Goal: Task Accomplishment & Management: Use online tool/utility

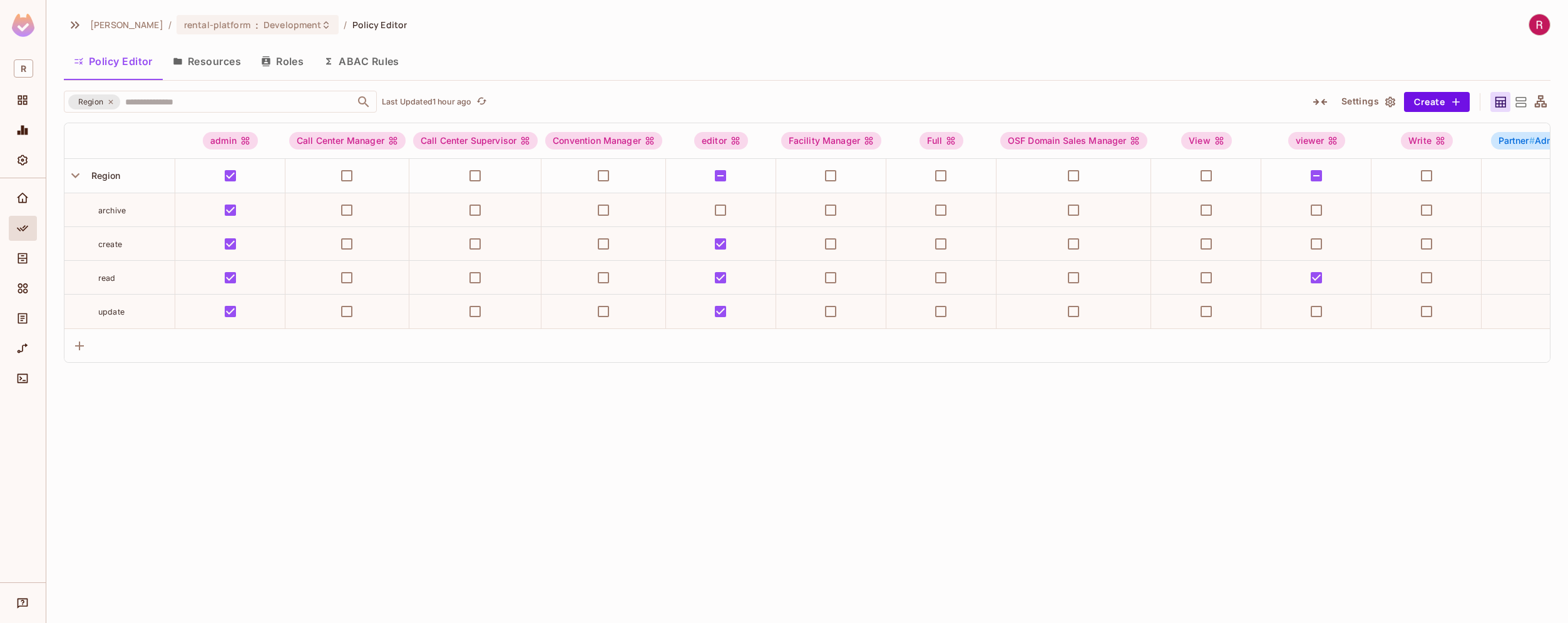
scroll to position [0, 3985]
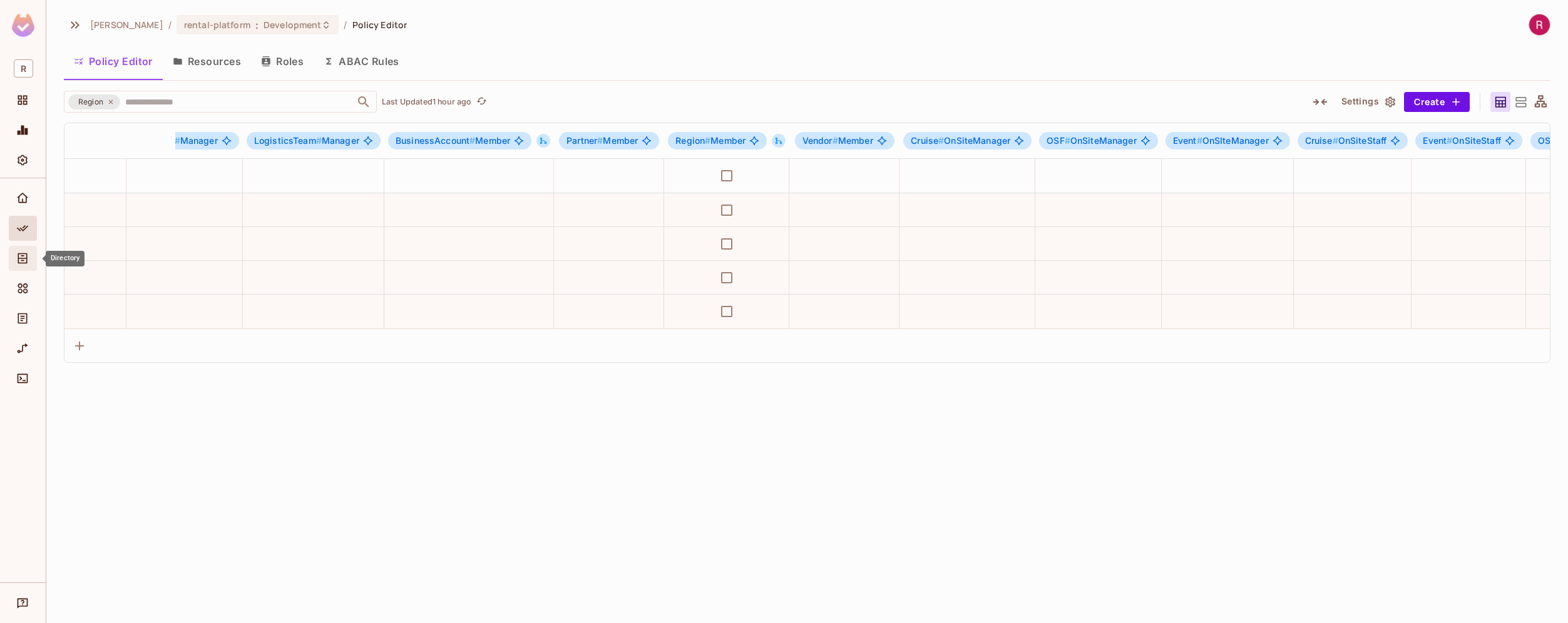
click at [32, 263] on div "Directory" at bounding box center [24, 257] width 21 height 15
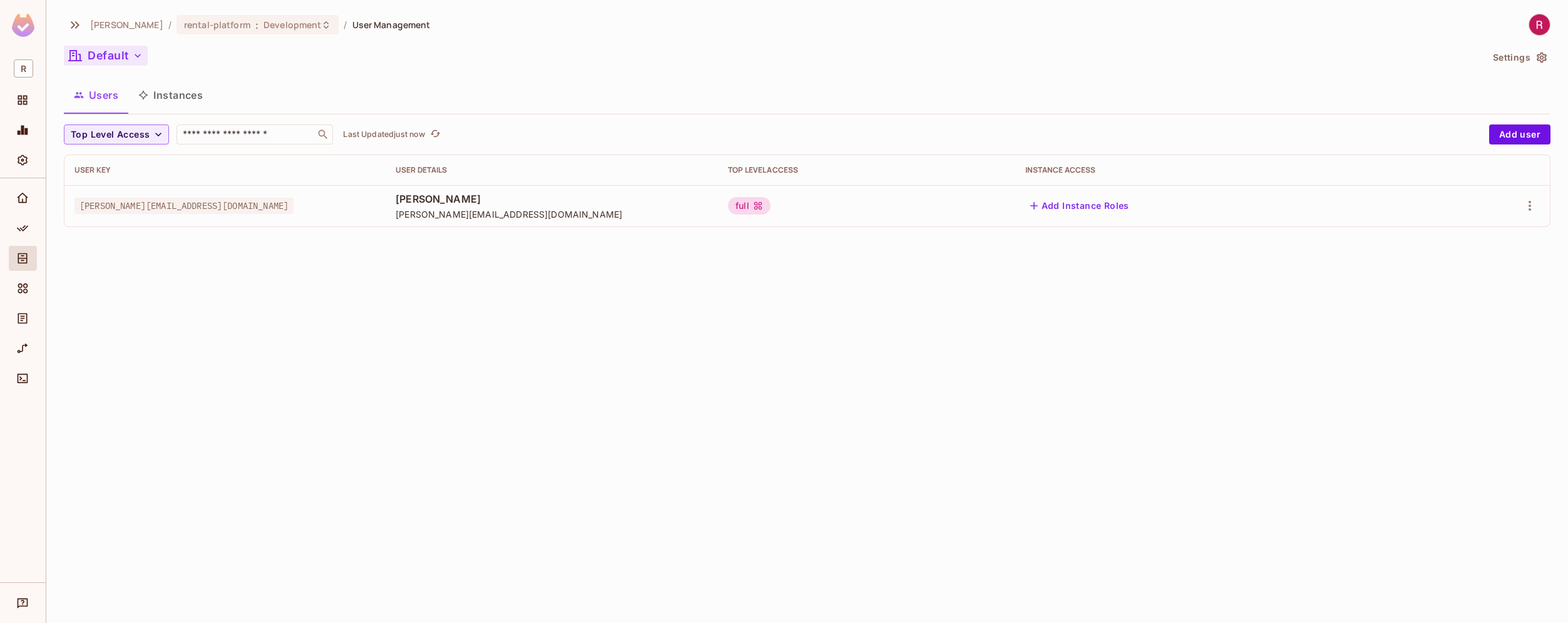
click at [128, 48] on button "Default" at bounding box center [106, 55] width 84 height 20
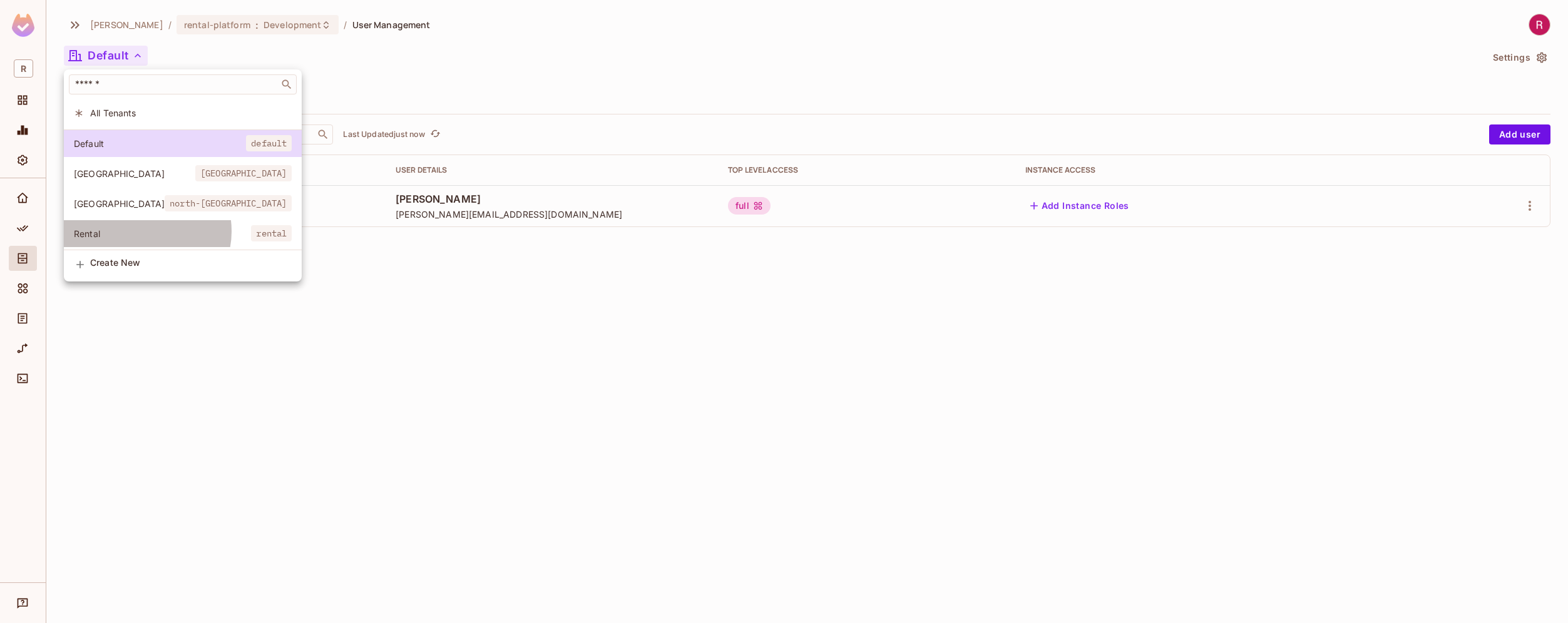
click at [145, 231] on span "Rental" at bounding box center [162, 234] width 177 height 12
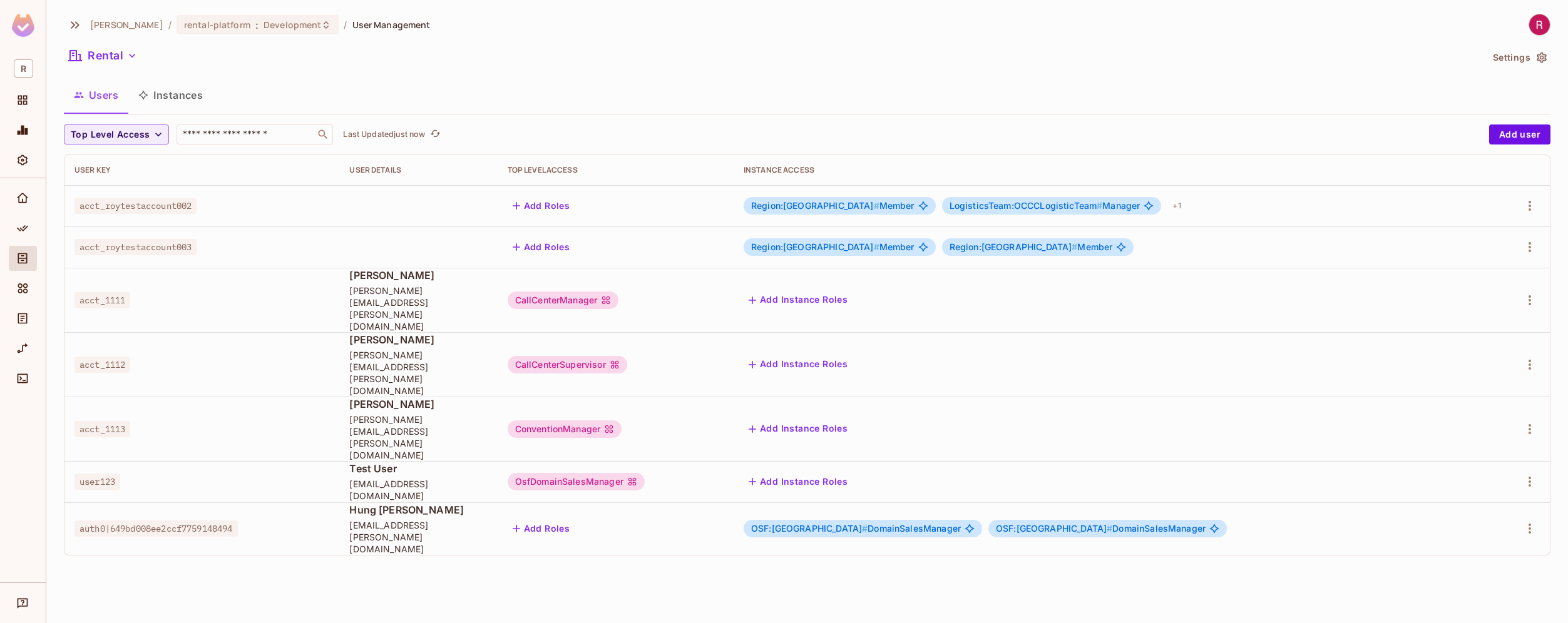
click at [1103, 207] on span "LogisticsTeam:OCCCLogisticTeam #" at bounding box center [1026, 205] width 154 height 10
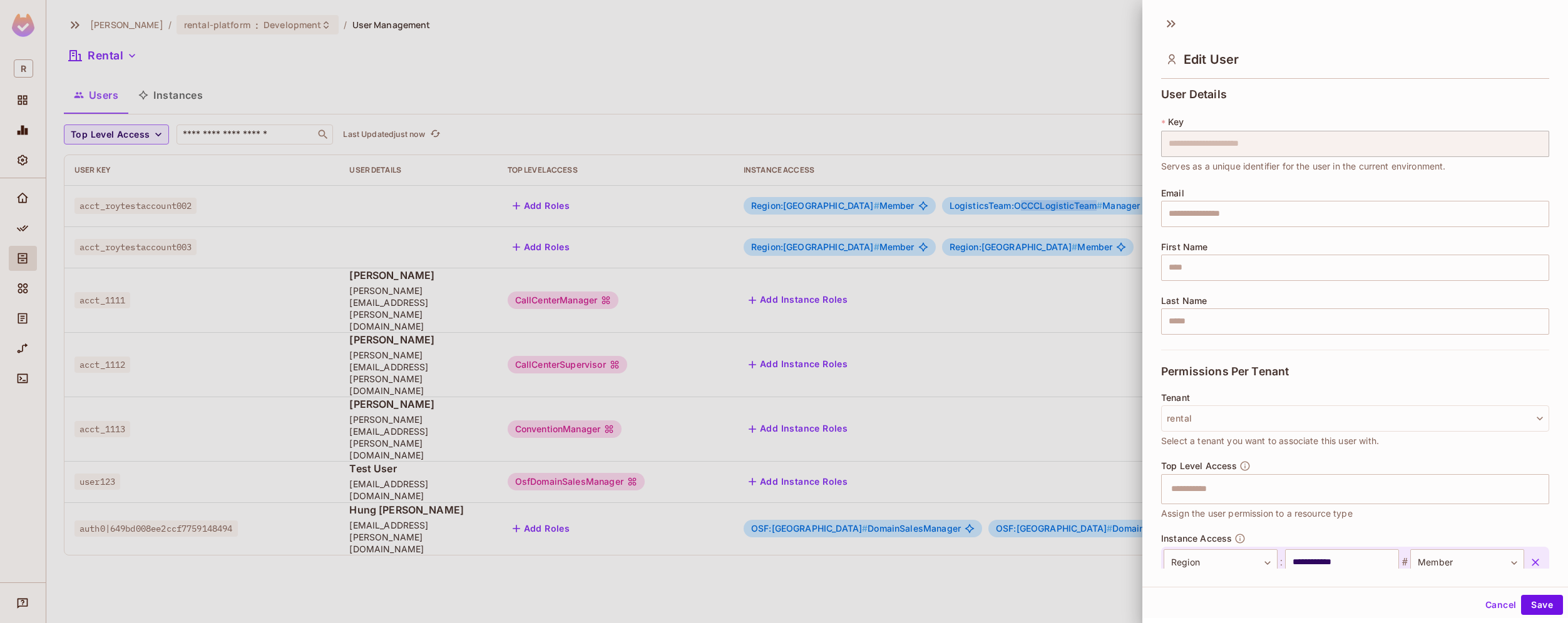
drag, startPoint x: 1137, startPoint y: 207, endPoint x: 1056, endPoint y: 205, distance: 81.0
click at [1056, 205] on body "**********" at bounding box center [784, 312] width 1568 height 623
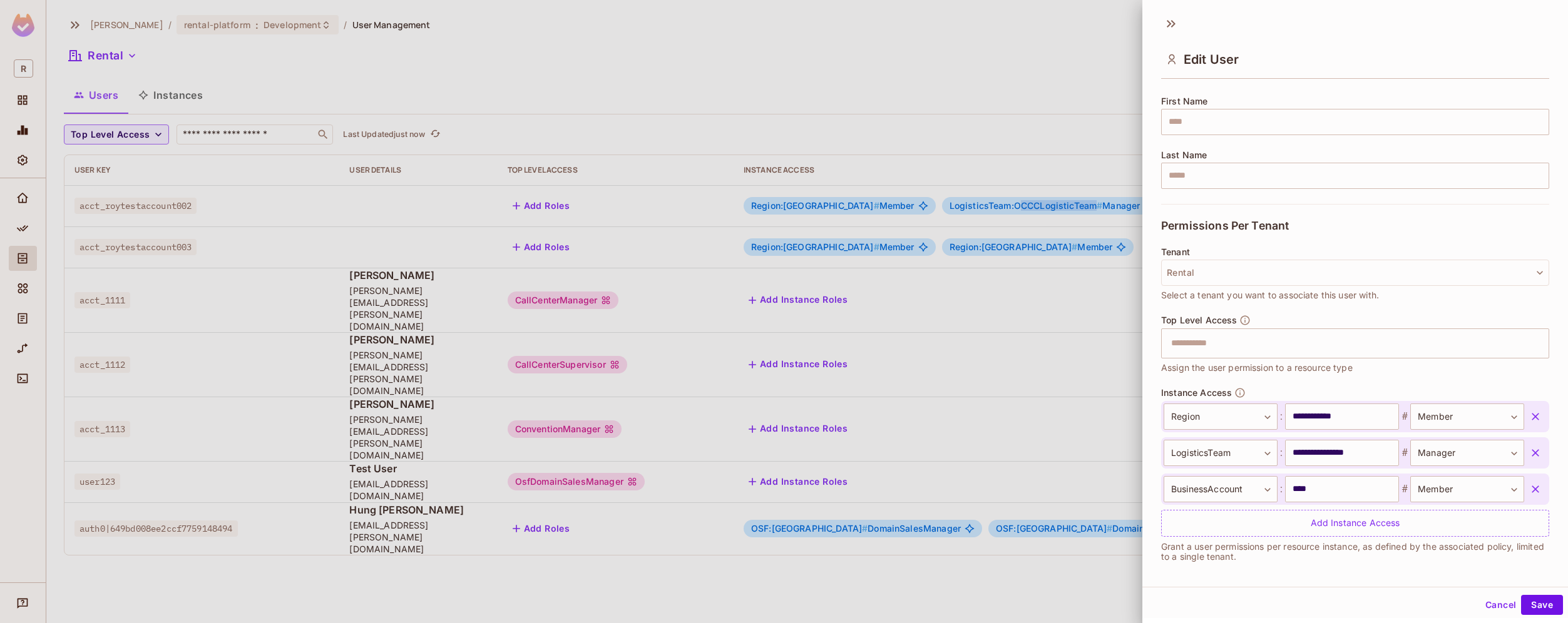
scroll to position [151, 0]
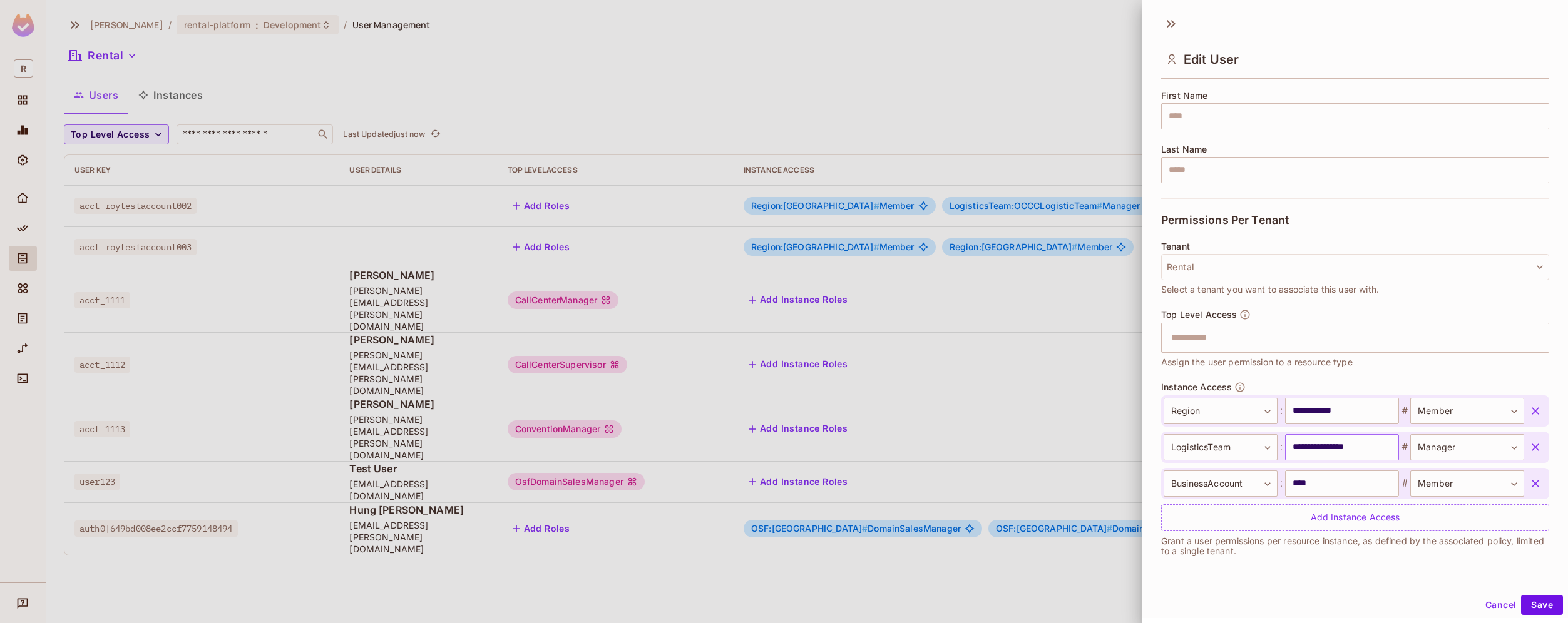
click at [1331, 445] on input "**********" at bounding box center [1342, 448] width 113 height 26
click at [1311, 448] on input "**********" at bounding box center [1342, 448] width 113 height 26
click at [1345, 450] on input "**********" at bounding box center [1342, 448] width 113 height 26
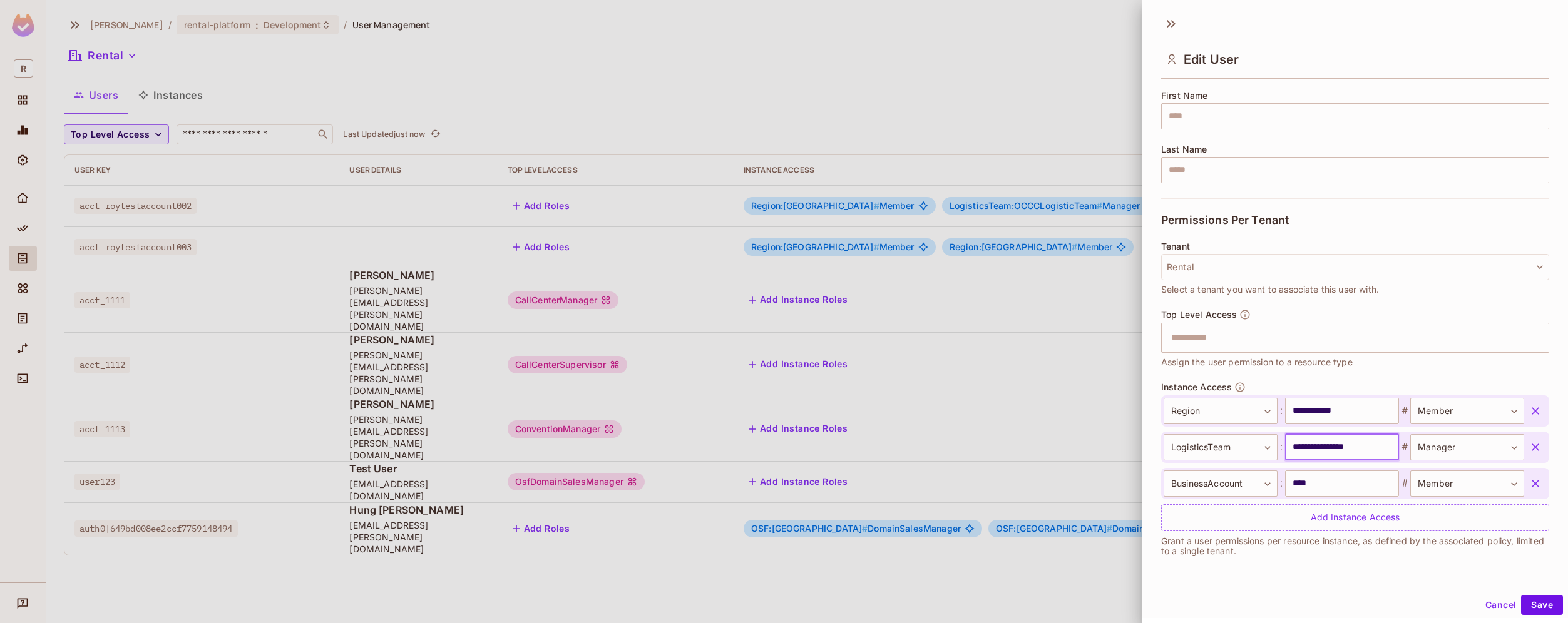
click at [1325, 448] on input "**********" at bounding box center [1342, 448] width 113 height 26
click at [1038, 201] on div at bounding box center [784, 312] width 1568 height 623
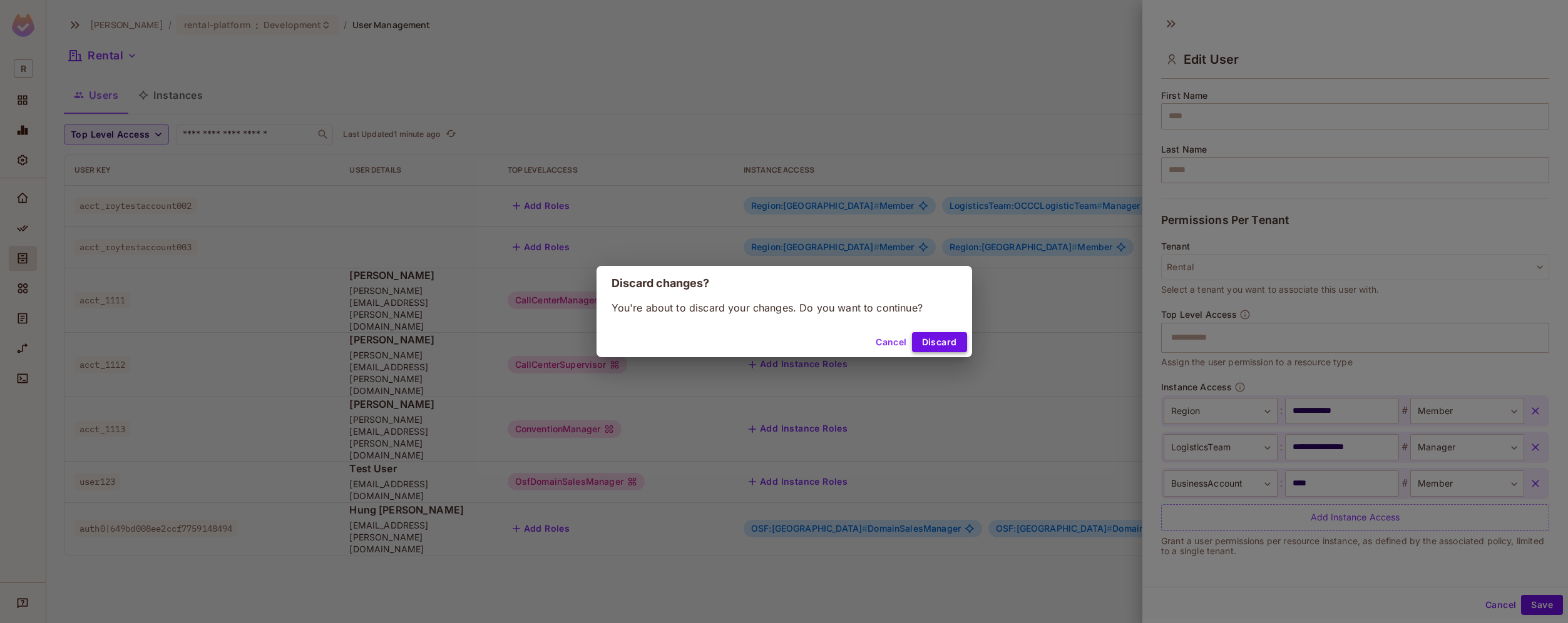
click at [936, 347] on button "Discard" at bounding box center [939, 342] width 55 height 20
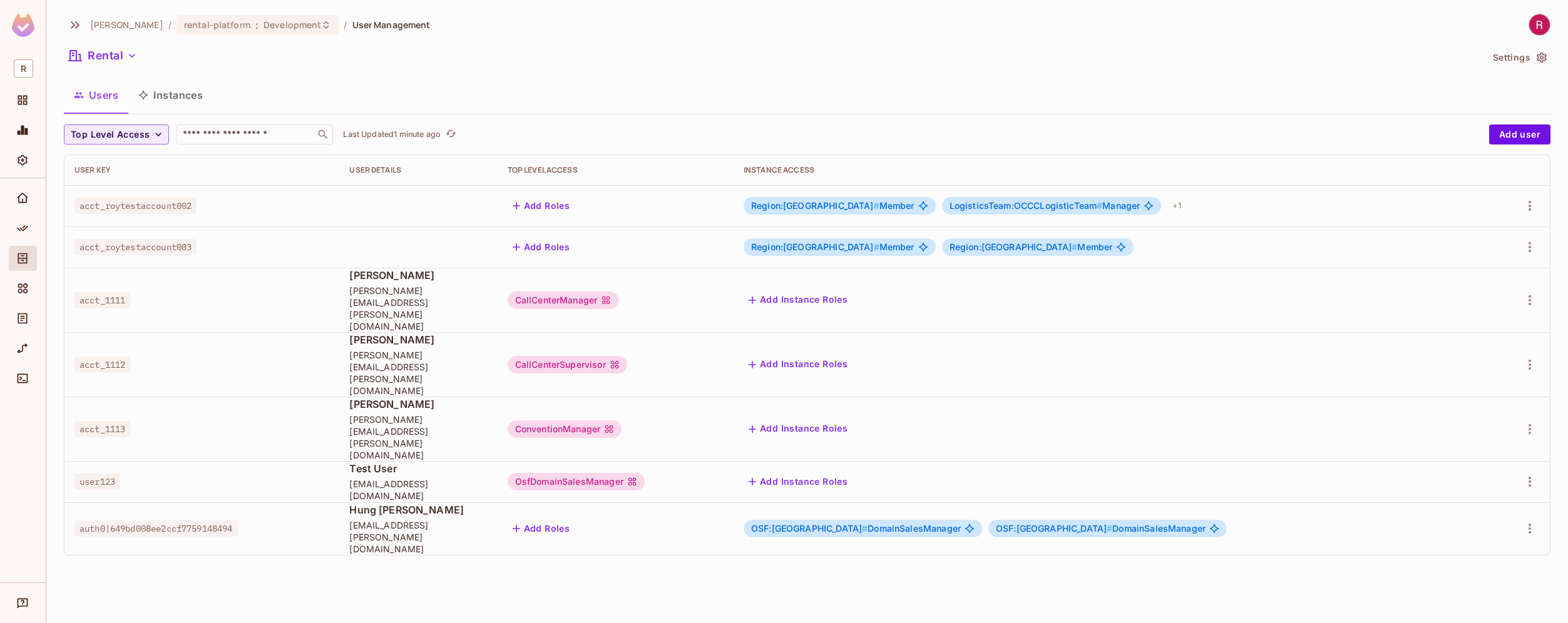
click at [180, 96] on button "Instances" at bounding box center [170, 95] width 85 height 31
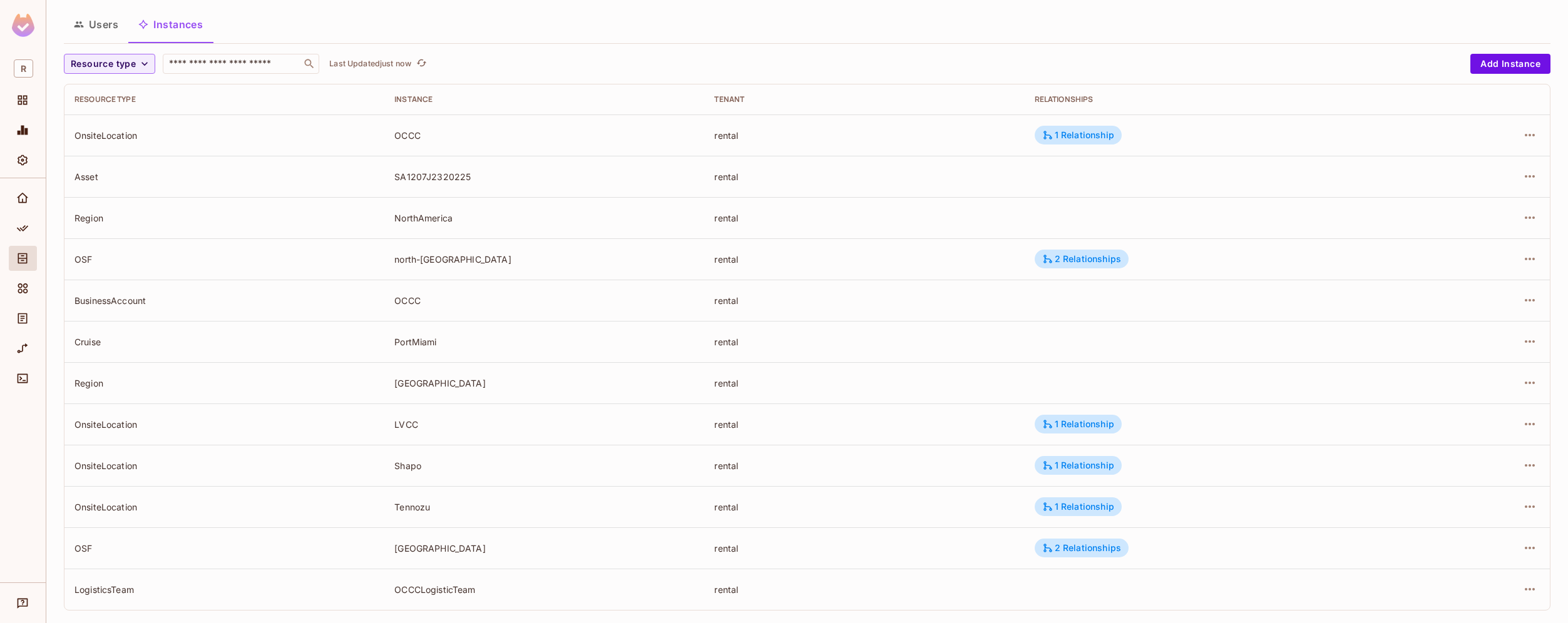
scroll to position [86, 0]
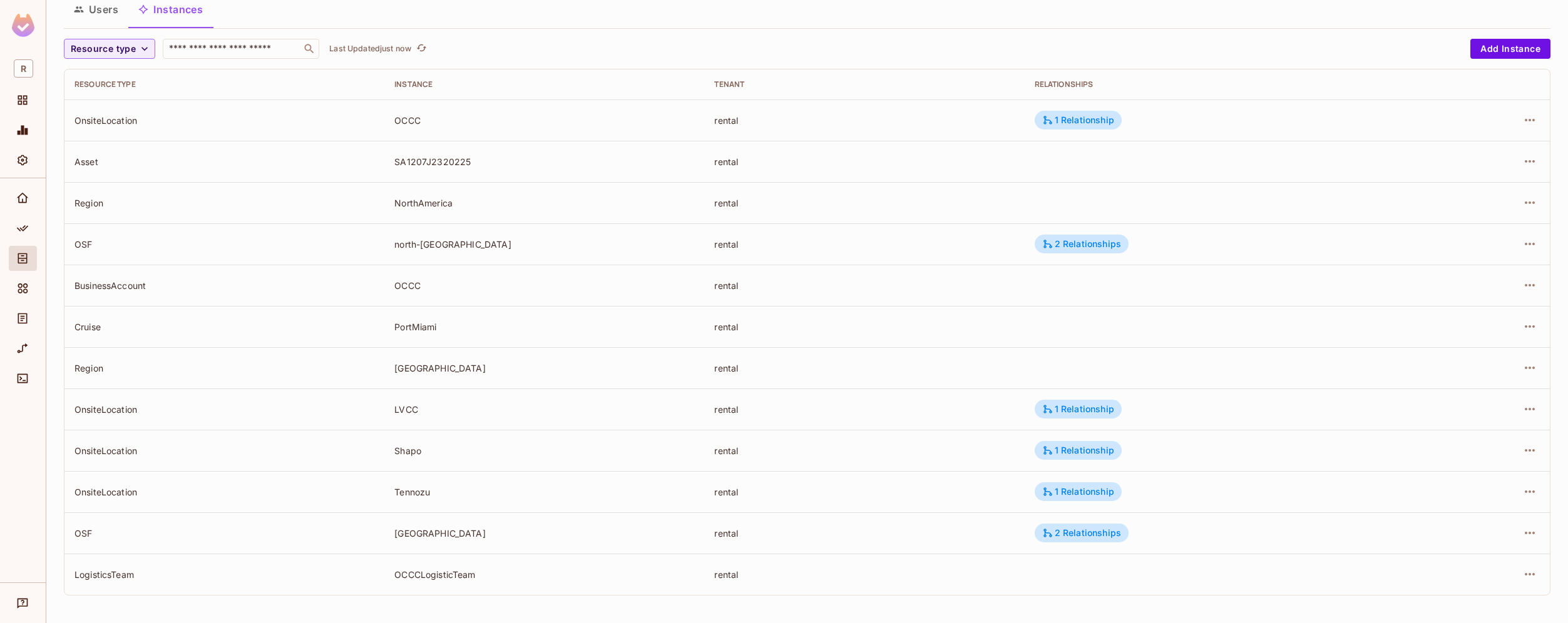
click at [110, 581] on td "LogisticsTeam" at bounding box center [224, 573] width 320 height 41
click at [111, 578] on div "LogisticsTeam" at bounding box center [224, 575] width 299 height 12
copy div "LogisticsTeam"
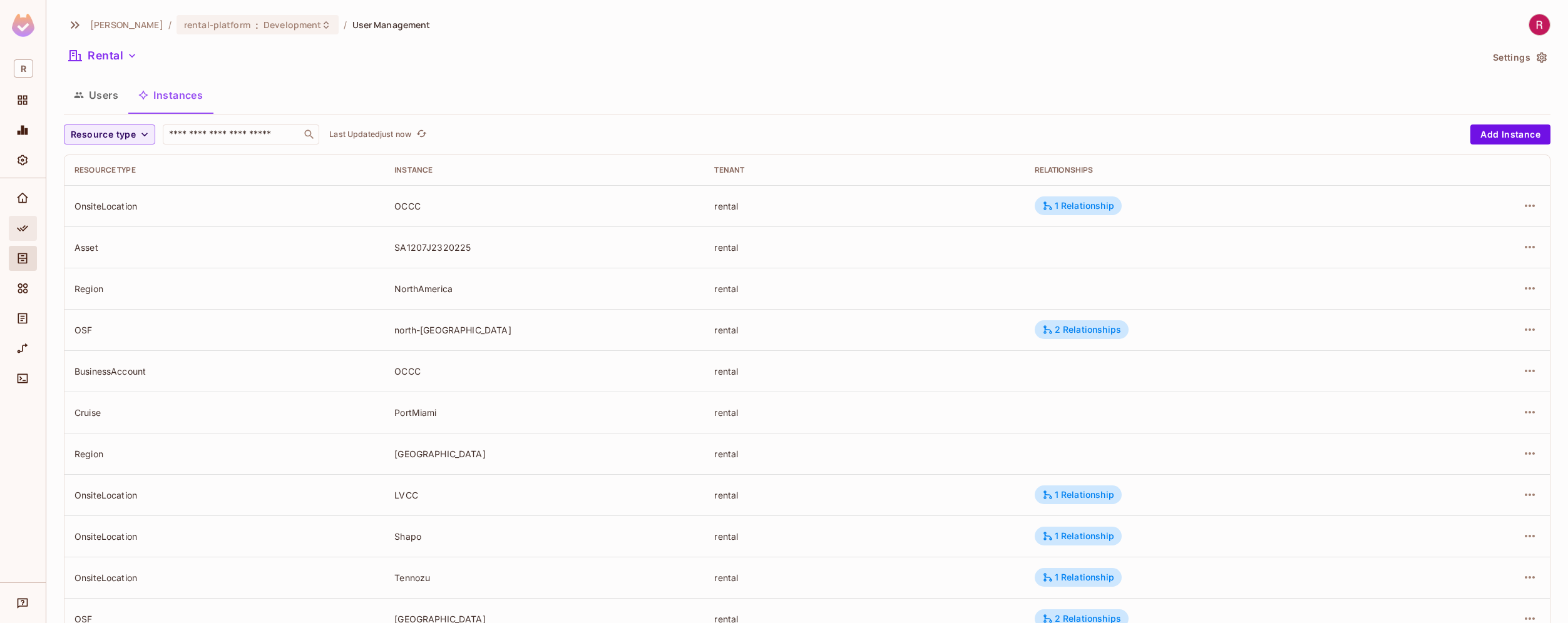
click at [23, 235] on span "Policy" at bounding box center [22, 228] width 15 height 15
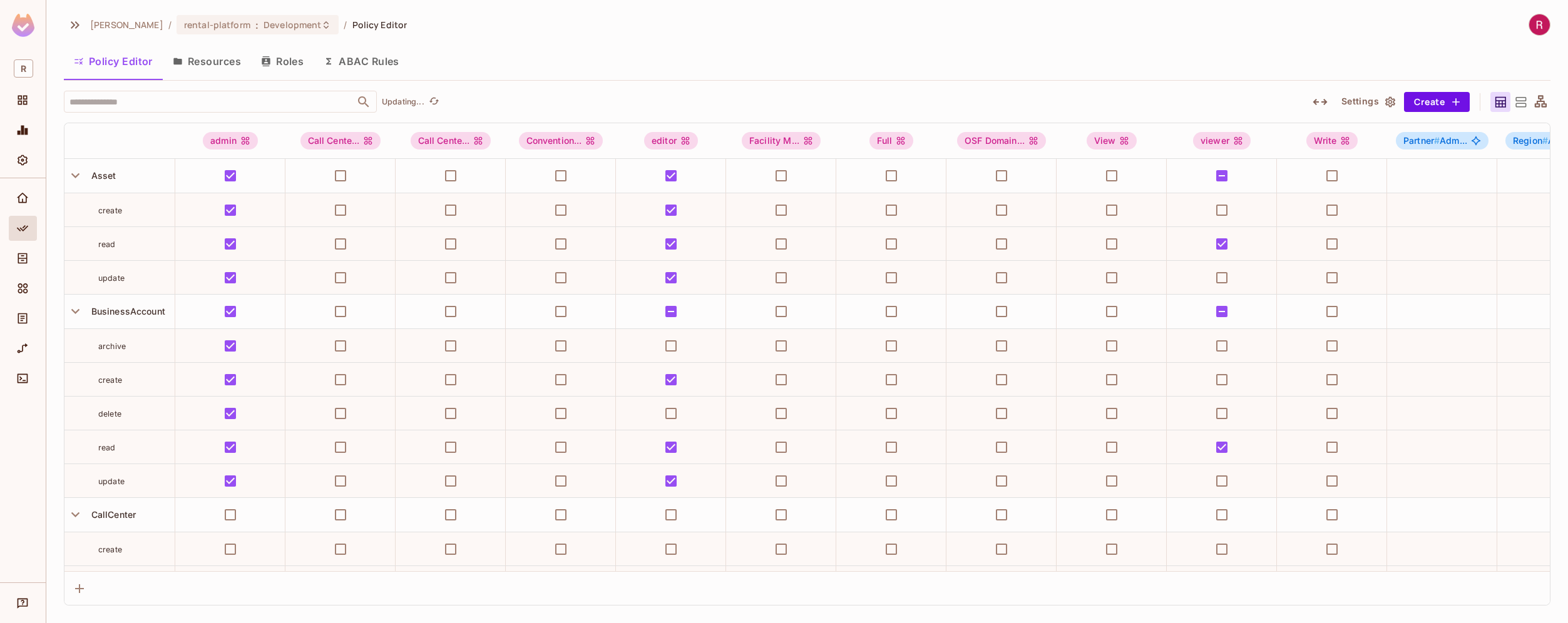
click at [217, 67] on button "Resources" at bounding box center [206, 61] width 88 height 31
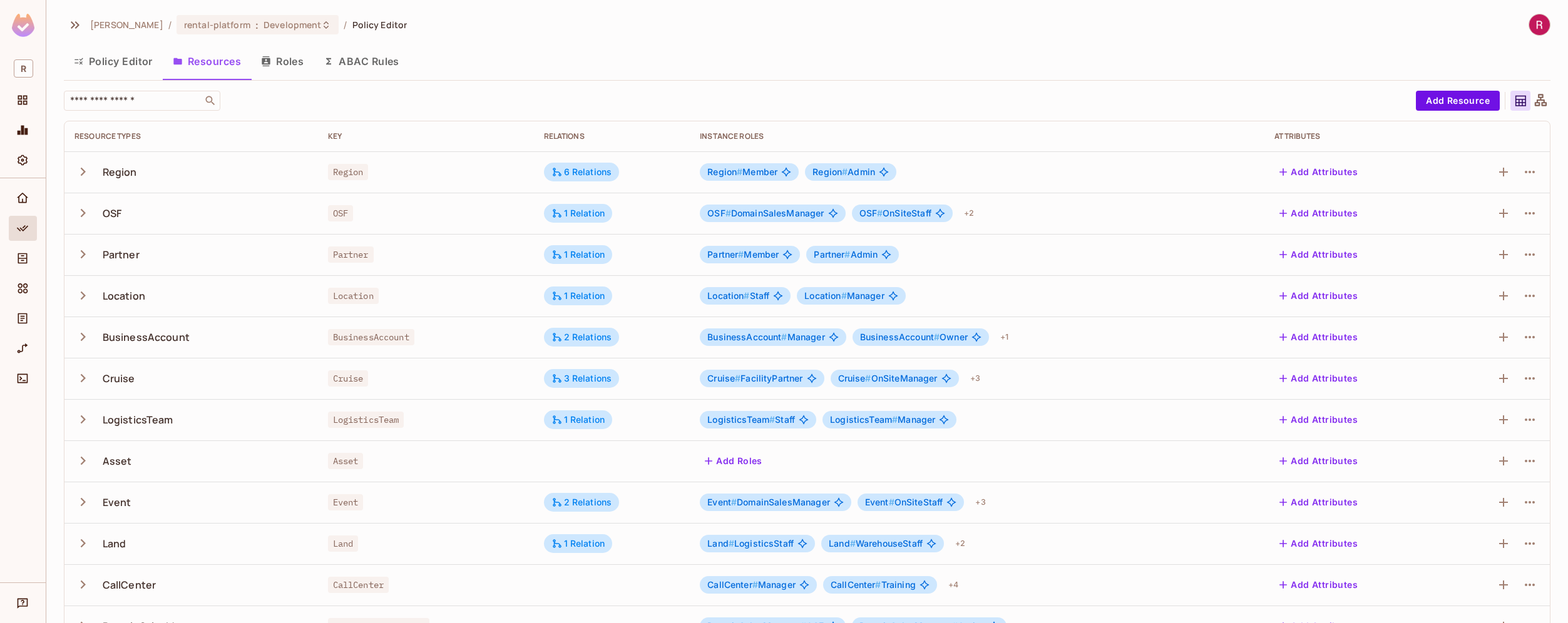
click at [186, 417] on div "LogisticsTeam" at bounding box center [190, 420] width 233 height 26
click at [1524, 420] on icon "button" at bounding box center [1529, 420] width 10 height 3
click at [1470, 469] on div "Edit Resource" at bounding box center [1465, 469] width 58 height 12
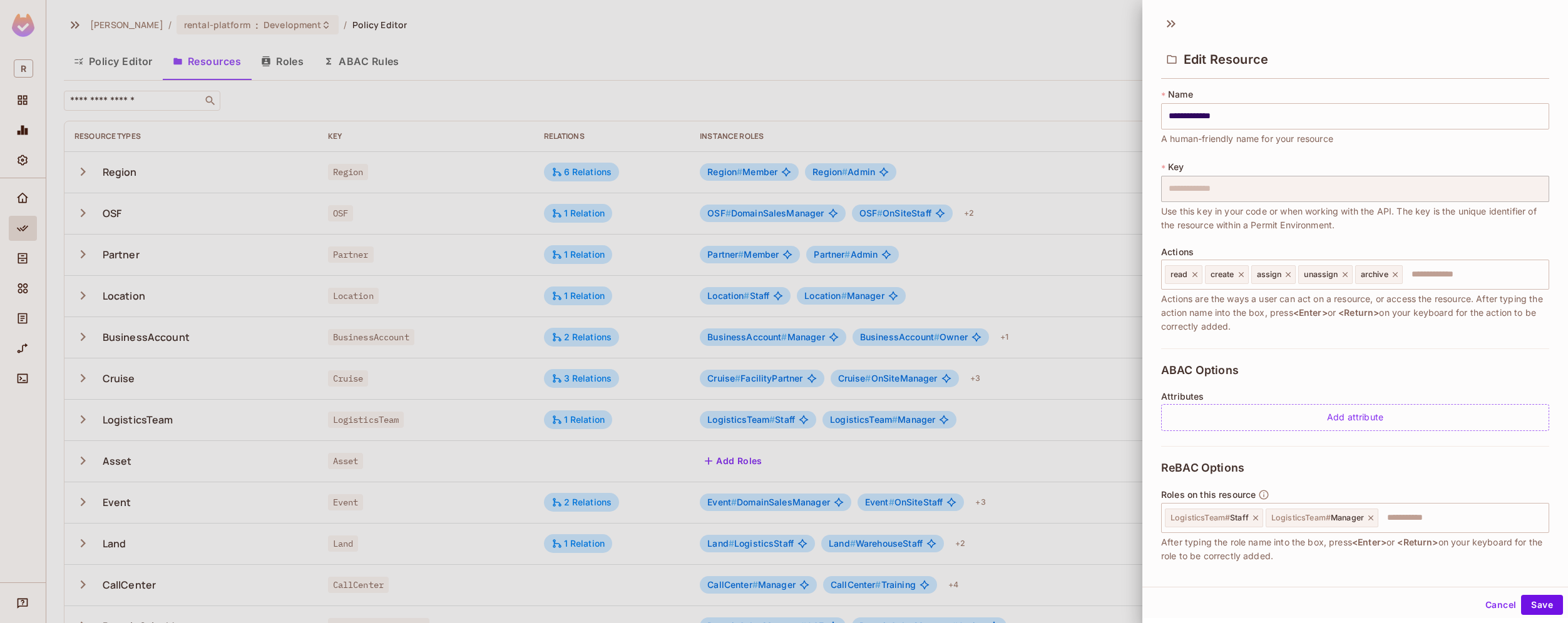
click at [21, 264] on div at bounding box center [784, 312] width 1568 height 623
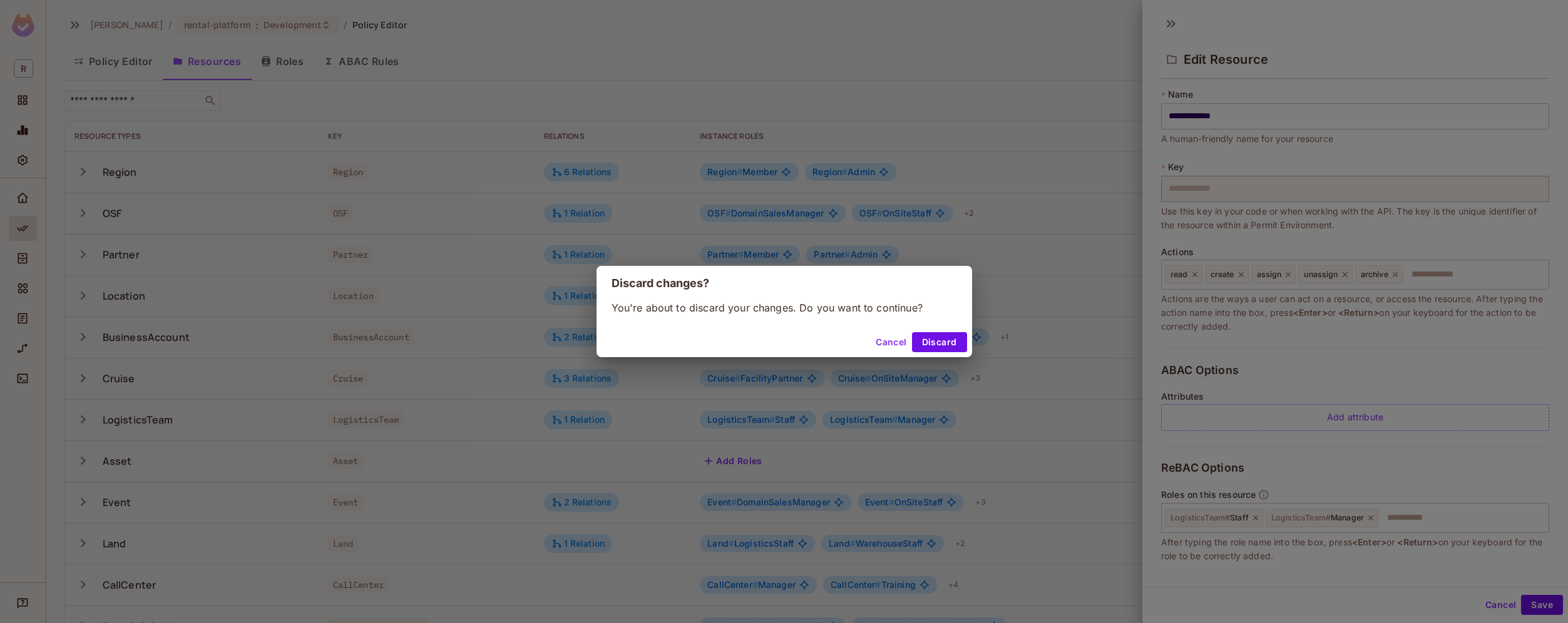
click at [24, 264] on div "Discard changes? You're about to discard your changes. Do you want to continue?…" at bounding box center [784, 312] width 1568 height 623
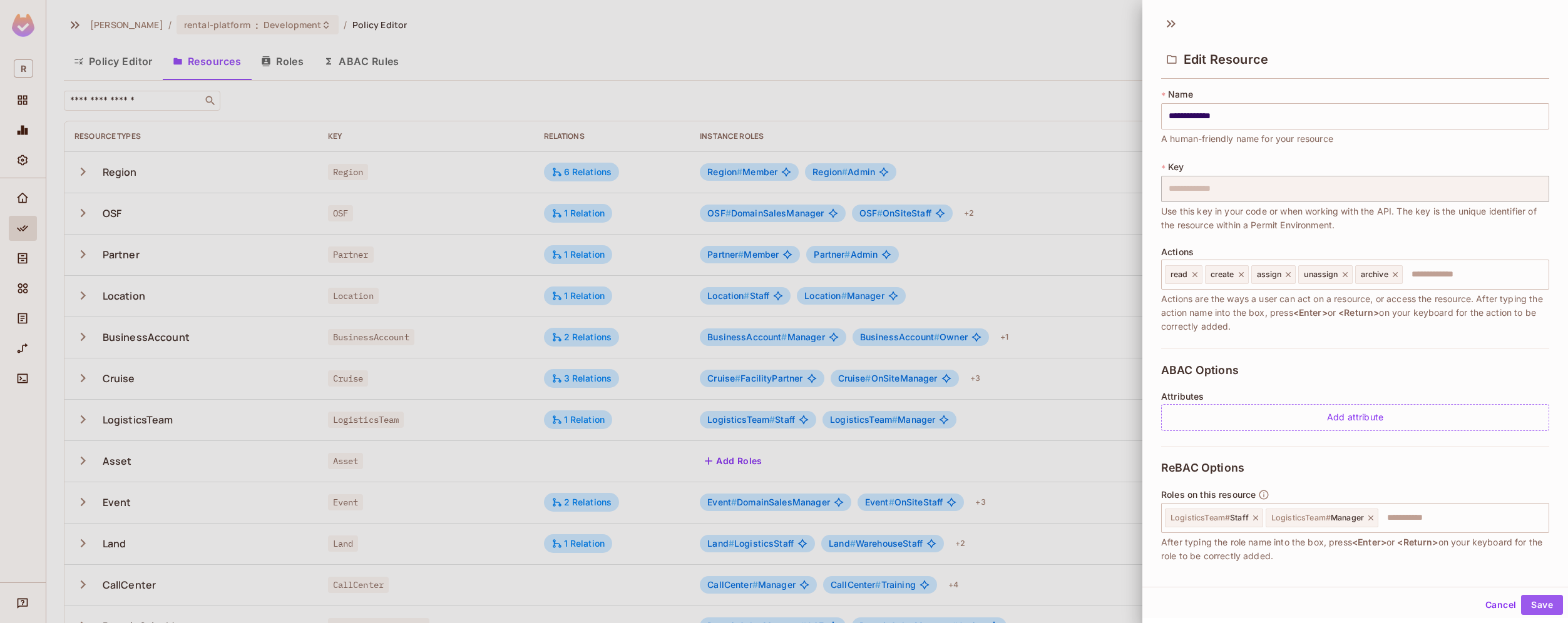
drag, startPoint x: 1530, startPoint y: 602, endPoint x: 1474, endPoint y: 599, distance: 56.1
click at [1480, 599] on div "Cancel Save" at bounding box center [1521, 605] width 83 height 20
click at [1483, 599] on button "Cancel" at bounding box center [1500, 605] width 41 height 20
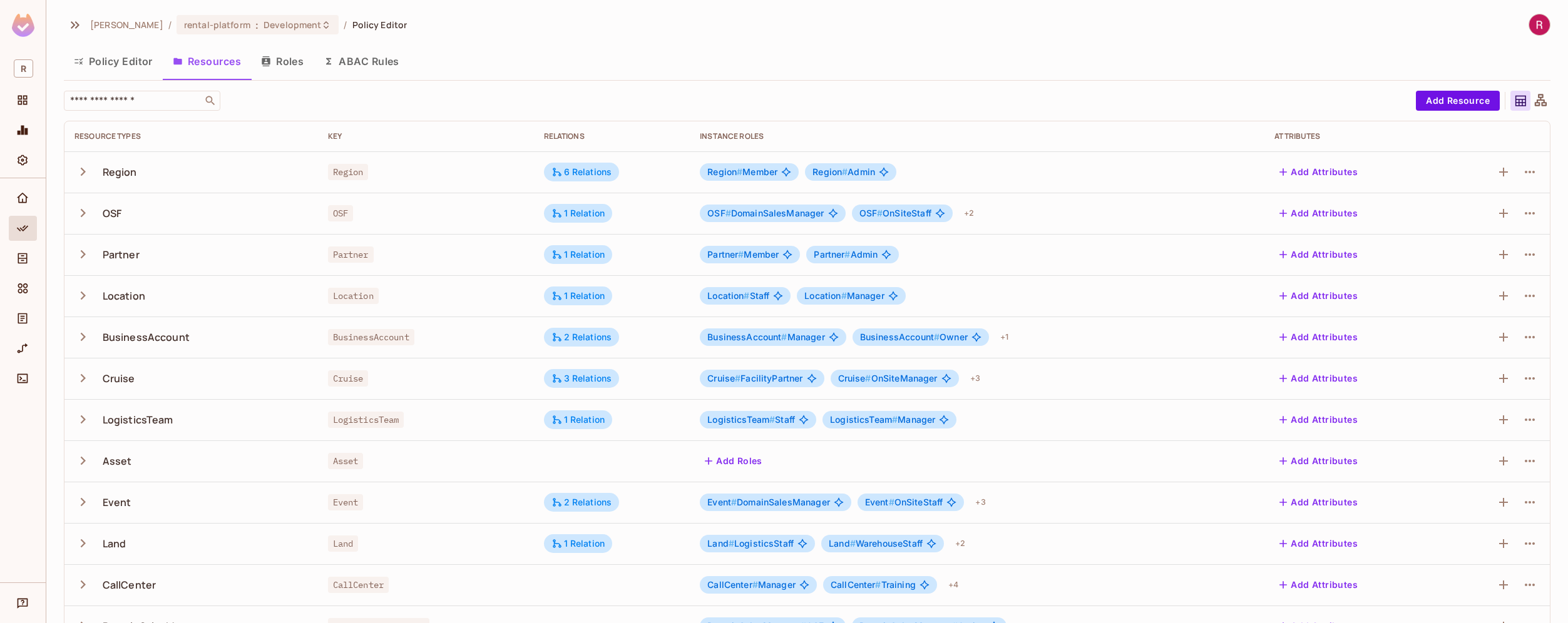
click at [87, 76] on button "Policy Editor" at bounding box center [113, 61] width 99 height 31
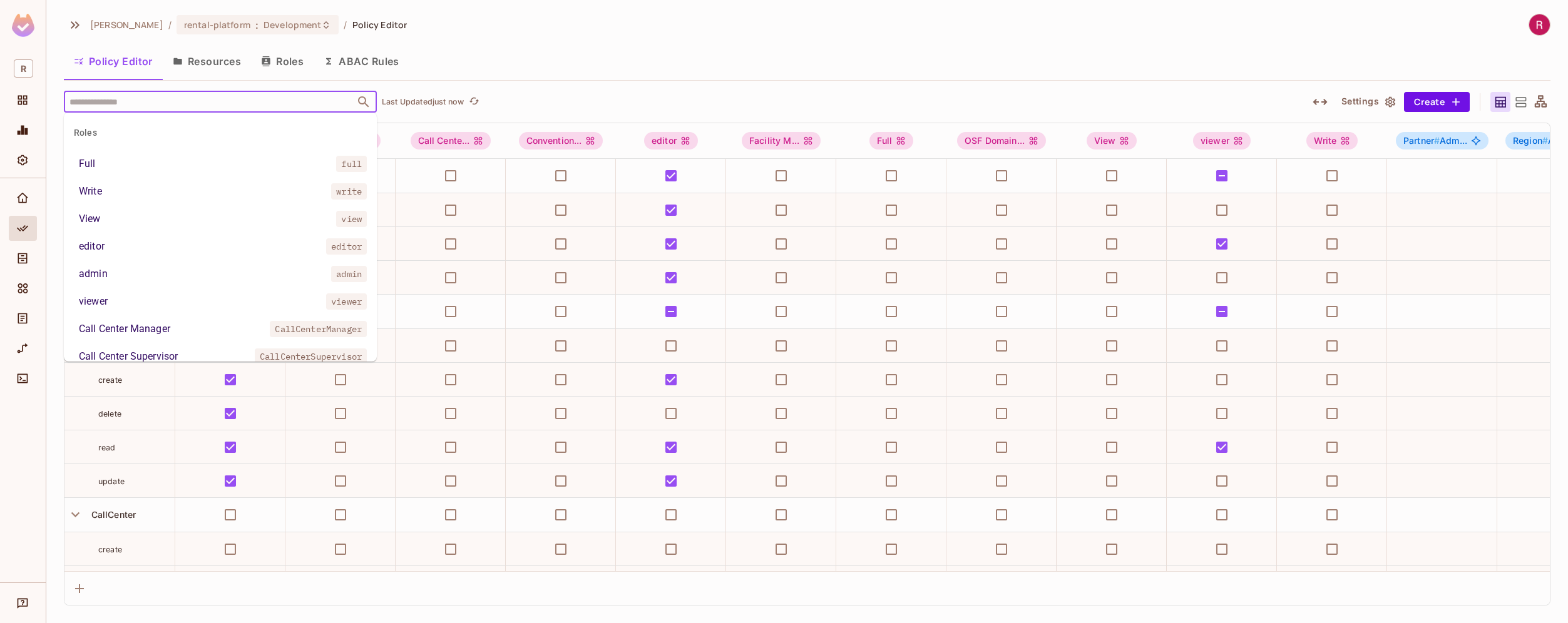
click at [161, 101] on input "text" at bounding box center [210, 101] width 286 height 22
paste input "**********"
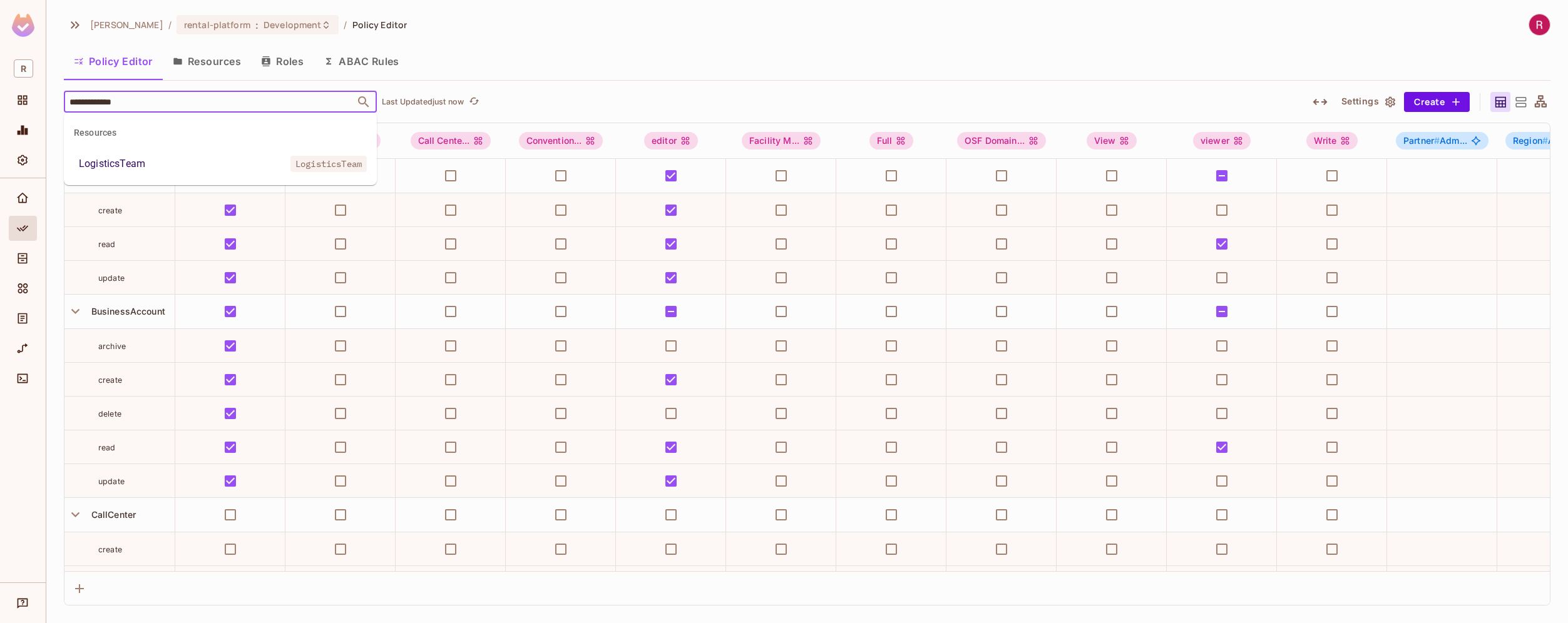
type input "**********"
click at [157, 156] on li "LogisticsTeam LogisticsTeam" at bounding box center [220, 164] width 313 height 23
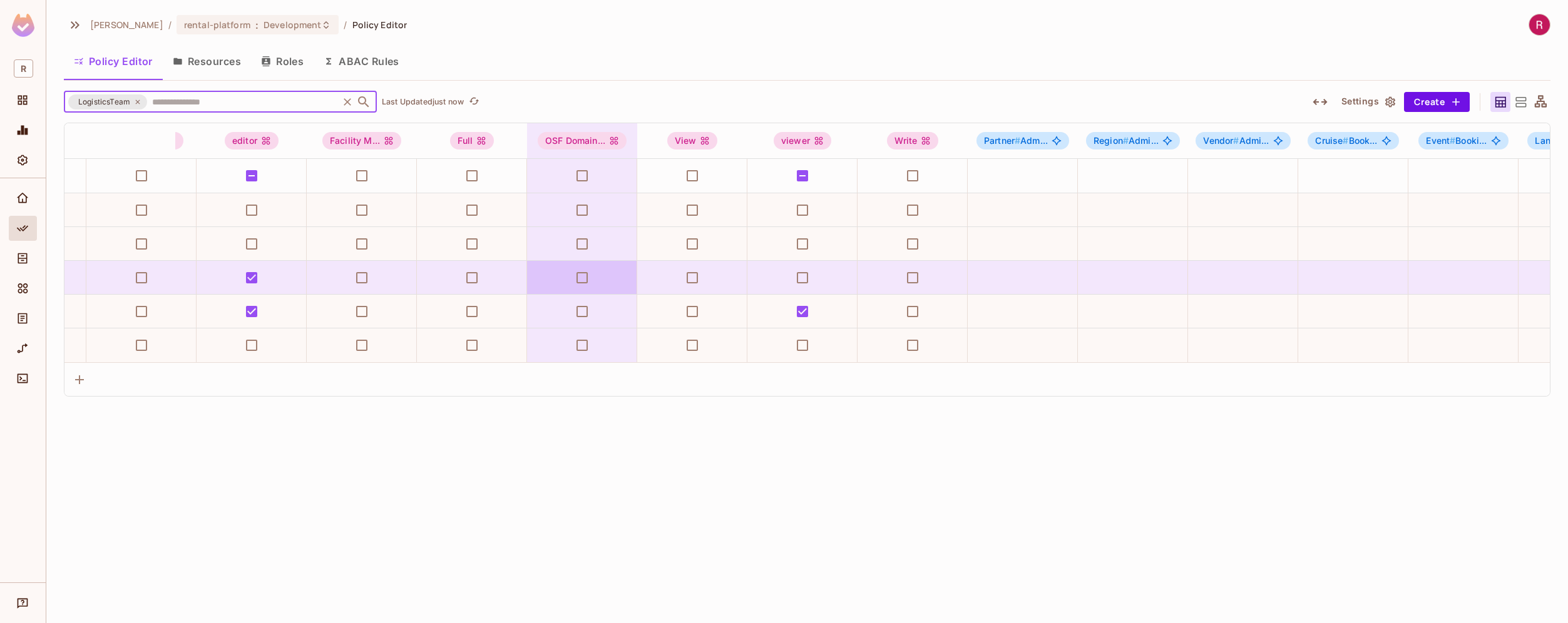
scroll to position [0, 432]
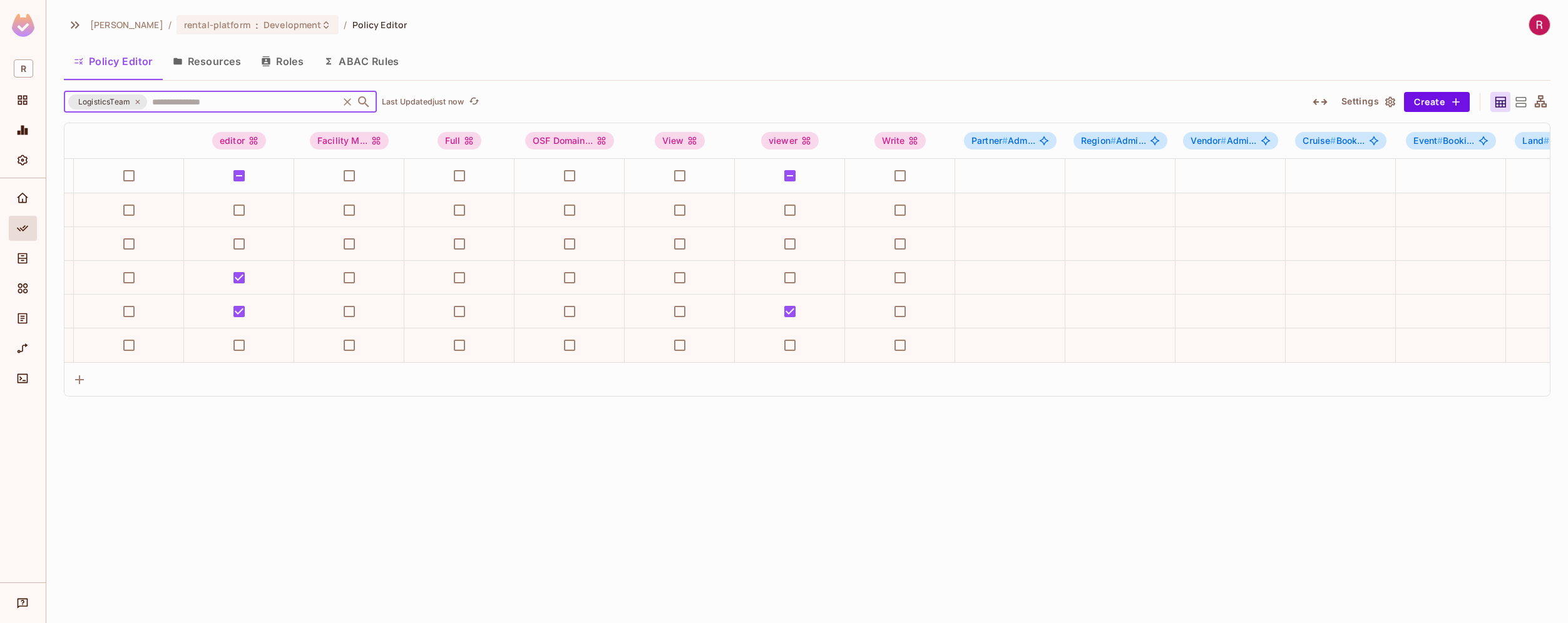
click at [1327, 103] on button "button" at bounding box center [1320, 101] width 23 height 20
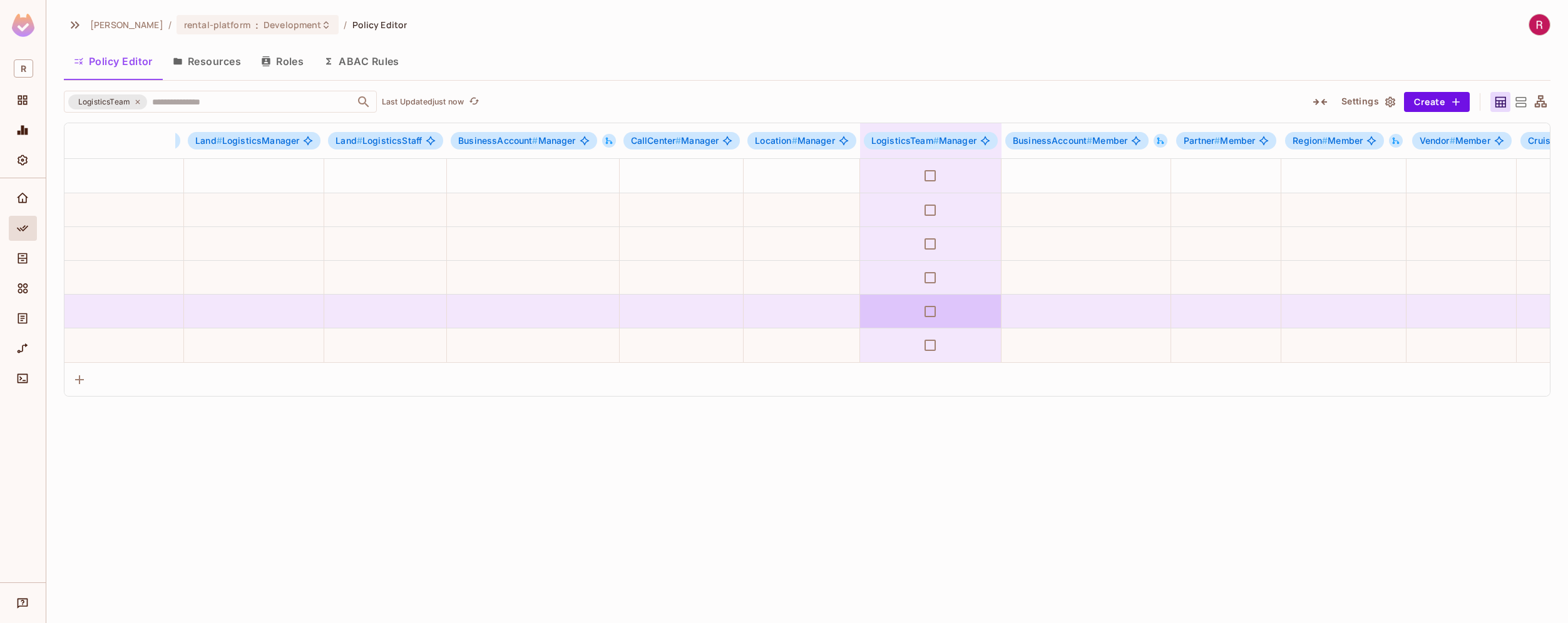
scroll to position [0, 3373]
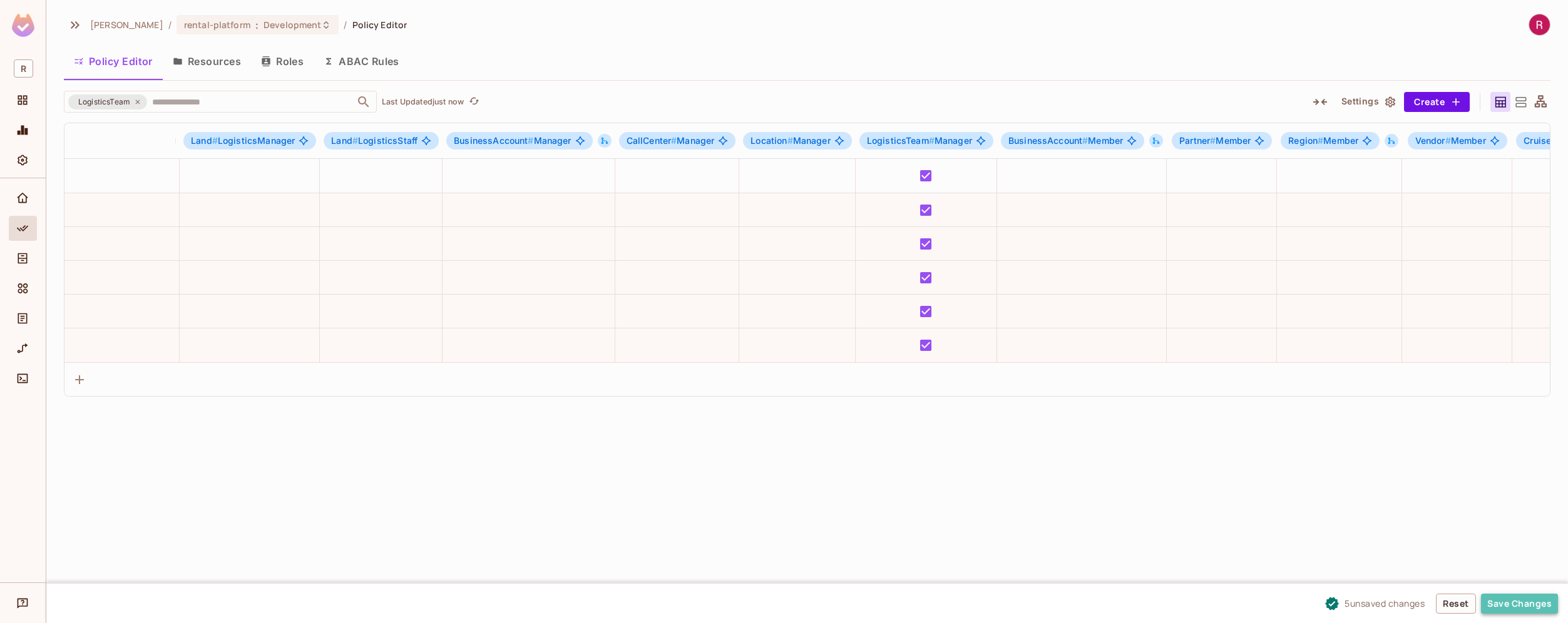
click at [1509, 603] on button "Save Changes" at bounding box center [1519, 603] width 77 height 20
click at [1503, 604] on button "Save Changes" at bounding box center [1519, 603] width 77 height 20
click at [1161, 528] on div "[PERSON_NAME]-poc / rental-platform : Development / Policy Editor Policy Editor…" at bounding box center [807, 312] width 1522 height 623
click at [1243, 472] on div "[PERSON_NAME]-poc / rental-platform : Development / Policy Editor Policy Editor…" at bounding box center [807, 312] width 1522 height 623
click at [1519, 602] on button "Save Changes" at bounding box center [1519, 603] width 77 height 20
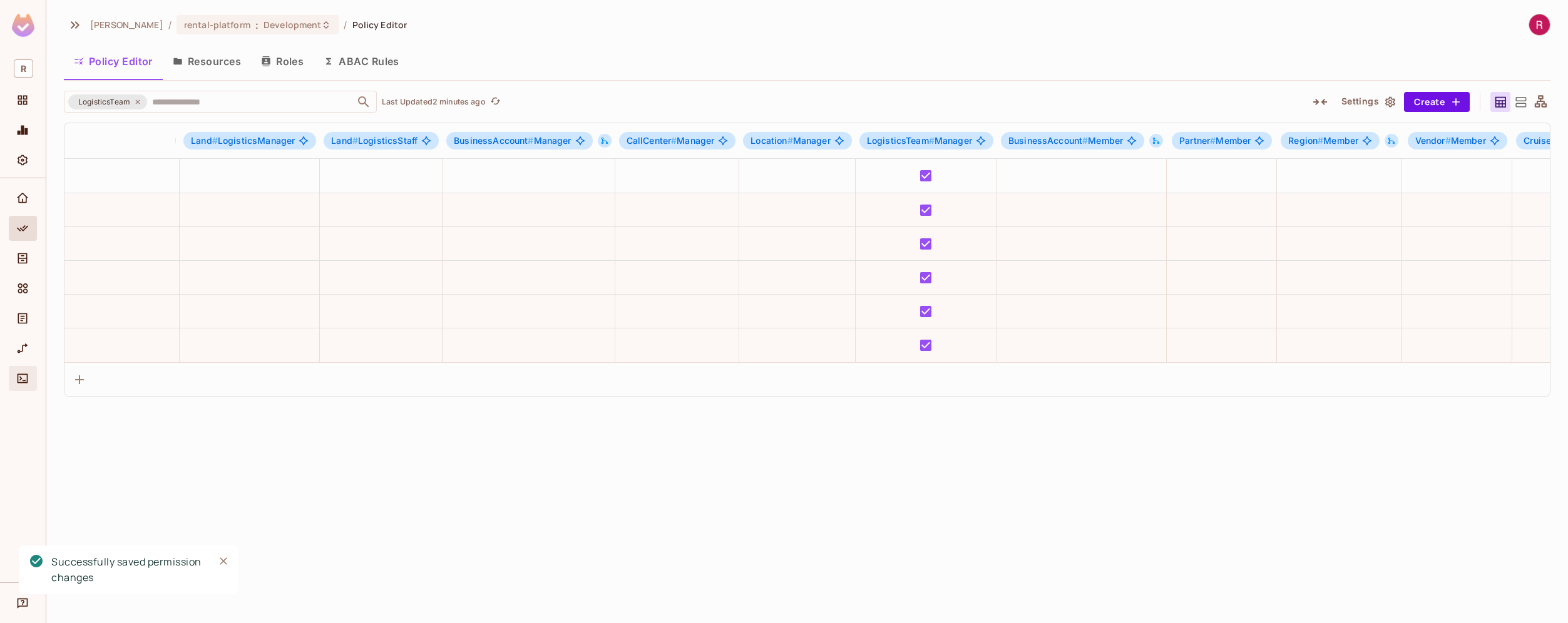
click at [25, 381] on icon "Connect" at bounding box center [23, 379] width 12 height 12
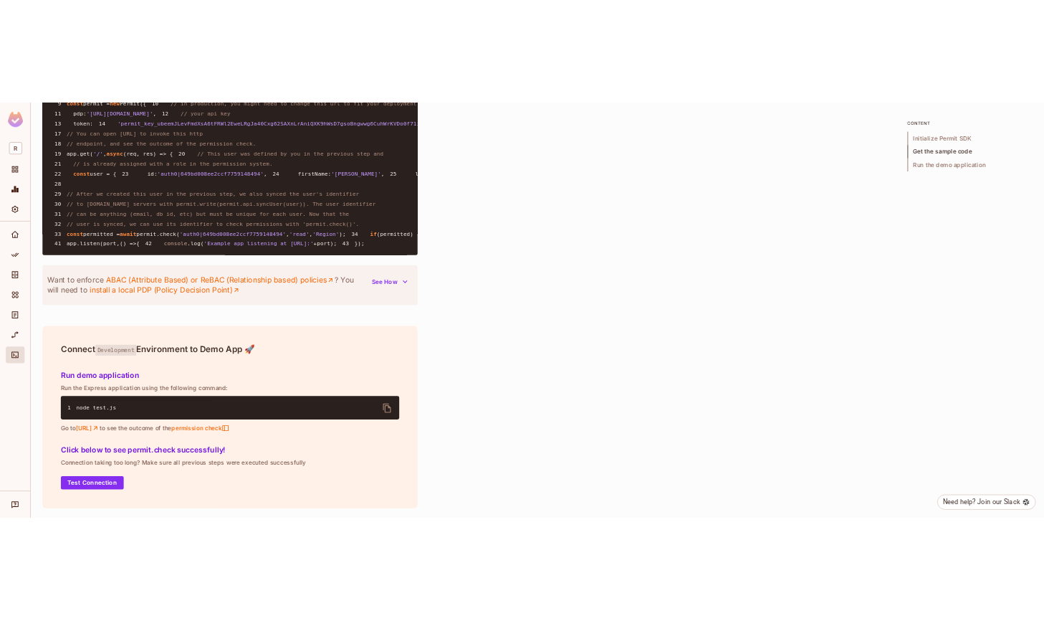
scroll to position [1287, 0]
